Goal: Information Seeking & Learning: Learn about a topic

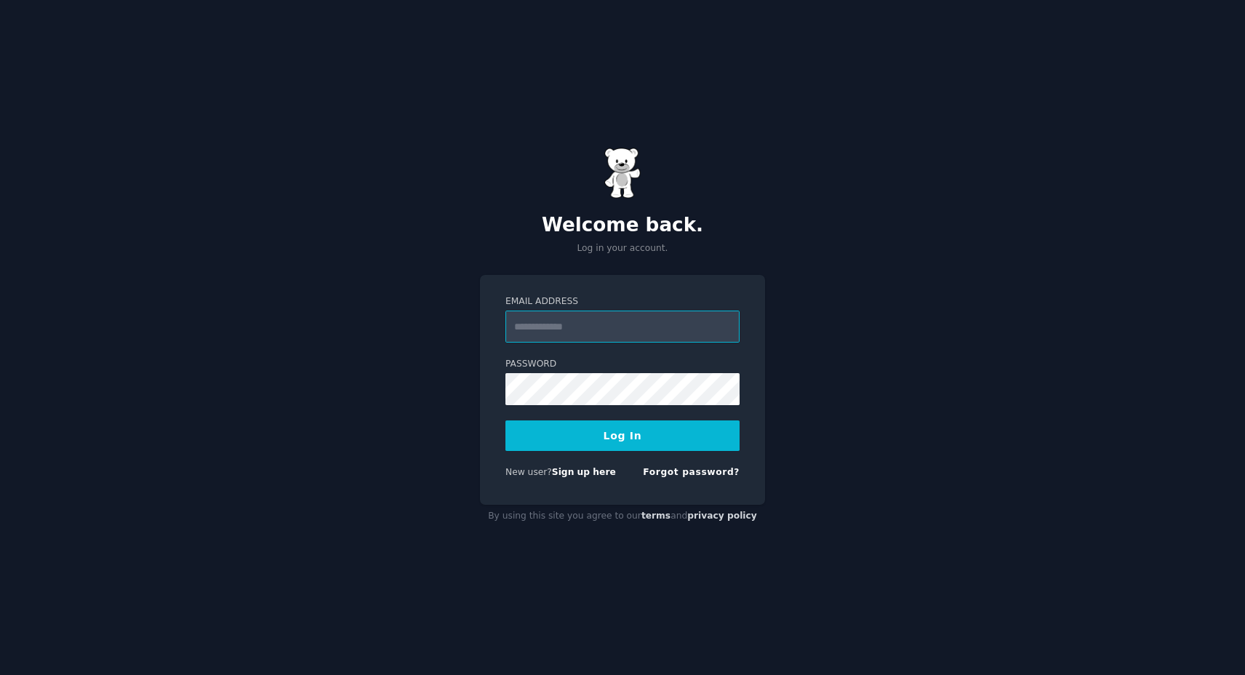
paste input "**********"
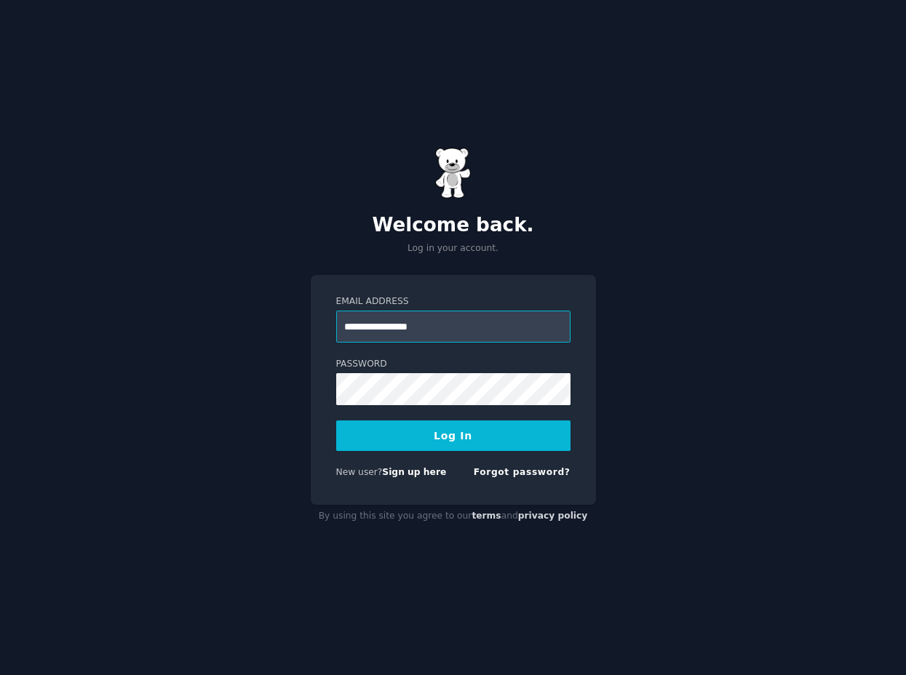
type input "**********"
click at [399, 439] on button "Log In" at bounding box center [453, 435] width 234 height 31
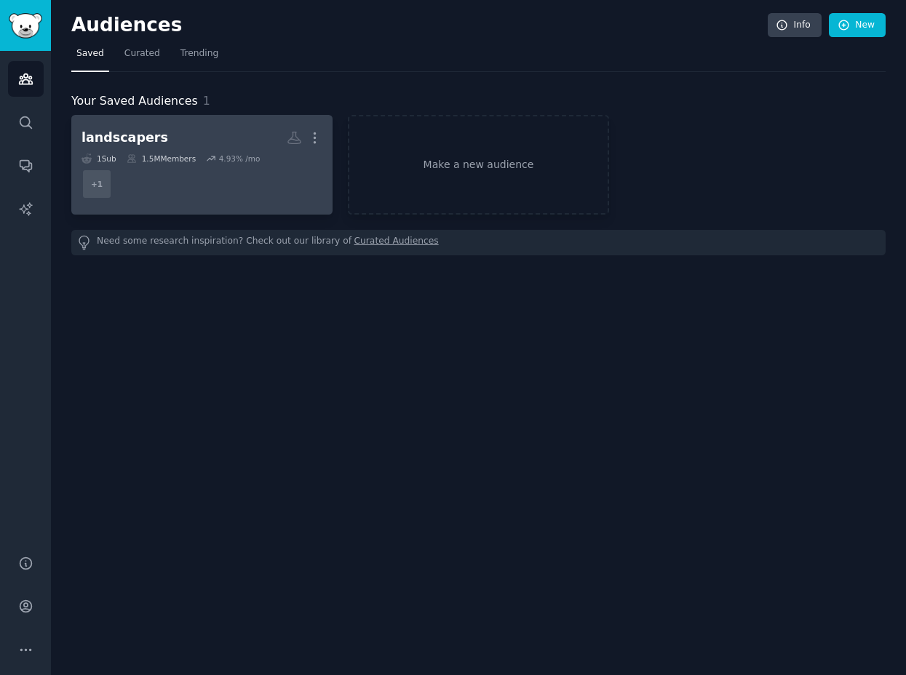
click at [228, 184] on dd "+ 1" at bounding box center [201, 184] width 241 height 41
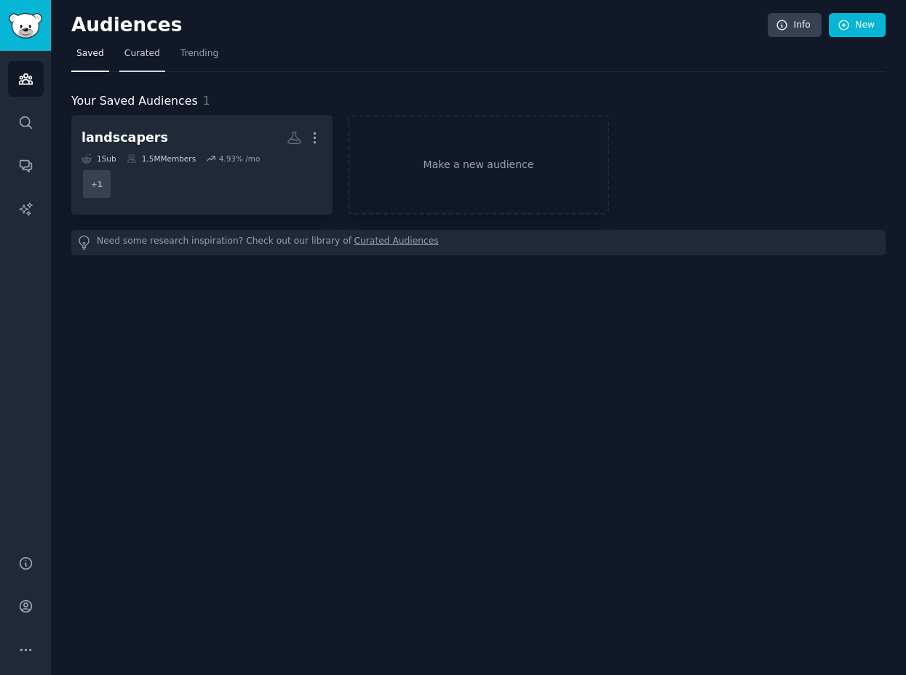
click at [141, 52] on span "Curated" at bounding box center [142, 53] width 36 height 13
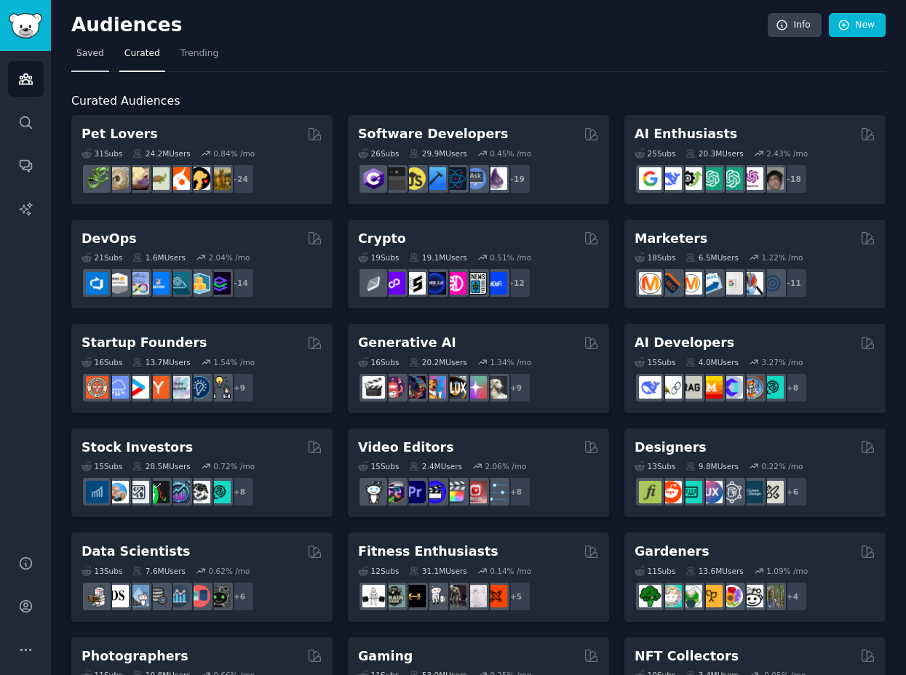
click at [83, 51] on span "Saved" at bounding box center [90, 53] width 28 height 13
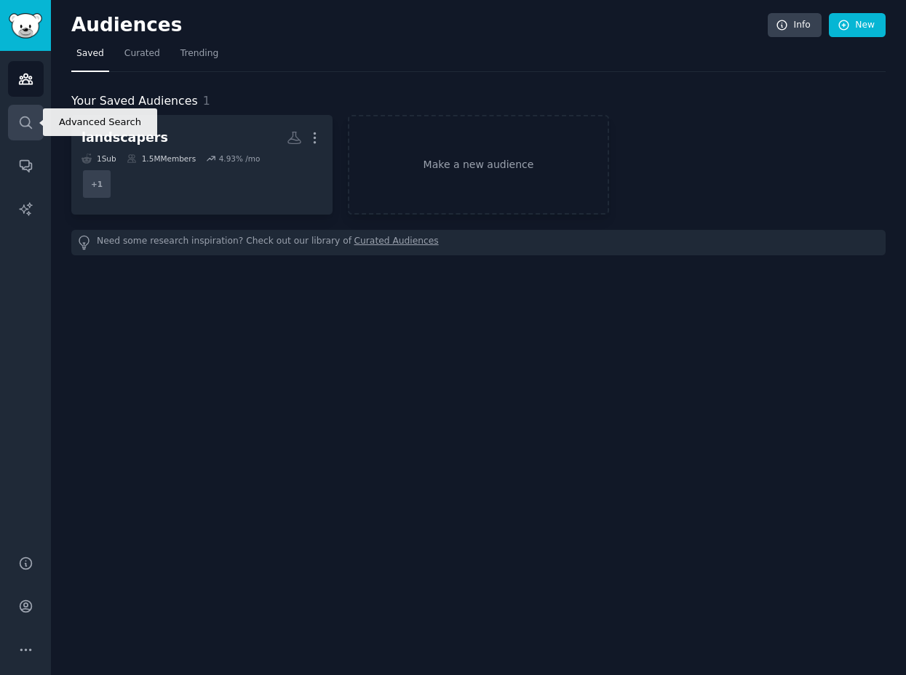
click at [32, 127] on icon "Sidebar" at bounding box center [25, 122] width 15 height 15
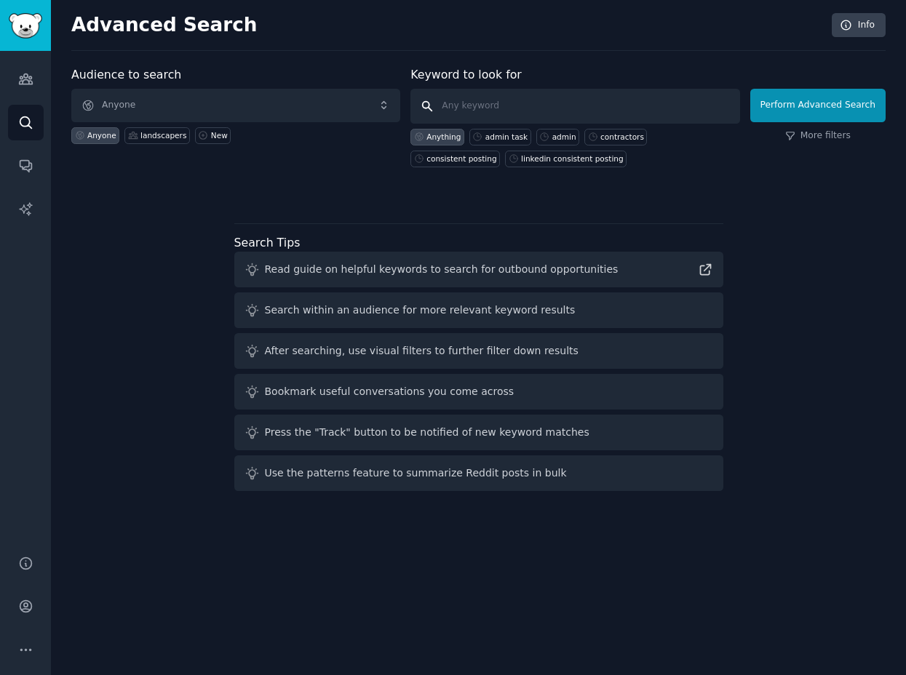
click at [432, 111] on input "text" at bounding box center [574, 106] width 329 height 35
type input "drowning in paperwork"
click button "Perform Advanced Search" at bounding box center [817, 105] width 135 height 33
click at [190, 107] on span "Anyone" at bounding box center [235, 105] width 329 height 33
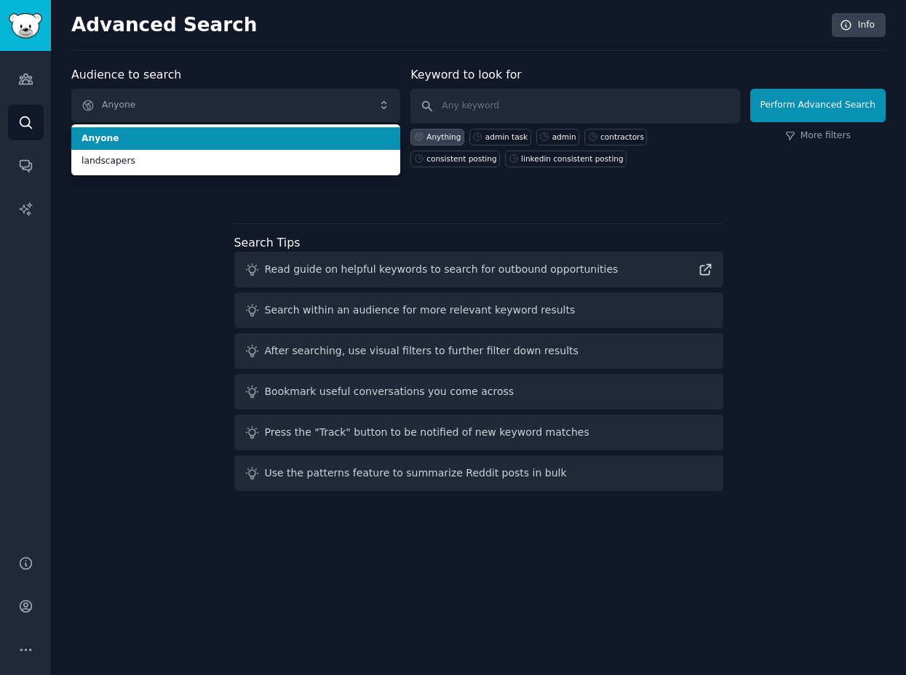
click at [167, 55] on div "Advanced Search Info Audience to search Anyone Anyone landscapers Anyone landsc…" at bounding box center [478, 337] width 855 height 675
